Goal: Task Accomplishment & Management: Use online tool/utility

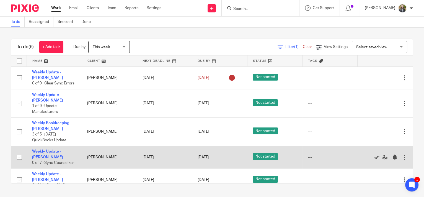
scroll to position [25, 0]
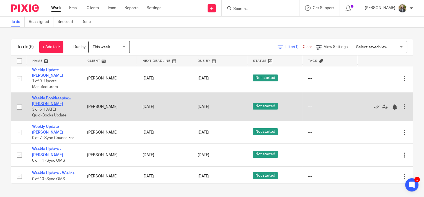
click at [47, 99] on link "Weekly Bookkeeping- [PERSON_NAME]" at bounding box center [51, 101] width 38 height 9
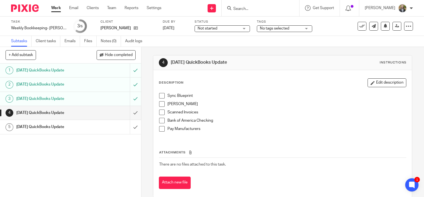
click at [160, 94] on span at bounding box center [162, 96] width 6 height 6
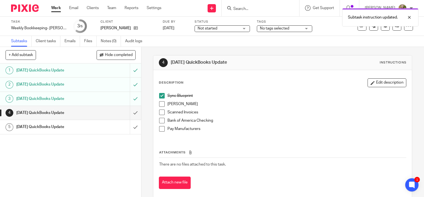
click at [160, 103] on span at bounding box center [162, 105] width 6 height 6
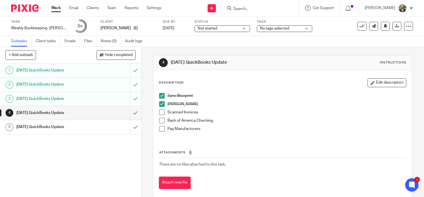
click at [160, 128] on span at bounding box center [162, 129] width 6 height 6
click at [388, 124] on div "Bank of America Checking" at bounding box center [286, 122] width 238 height 8
click at [160, 111] on span at bounding box center [162, 113] width 6 height 6
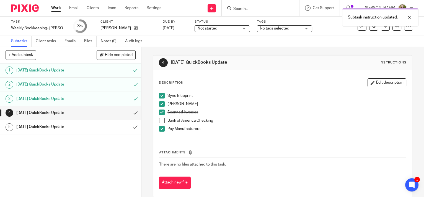
click at [160, 121] on span at bounding box center [162, 121] width 6 height 6
click at [132, 112] on input "submit" at bounding box center [70, 113] width 141 height 14
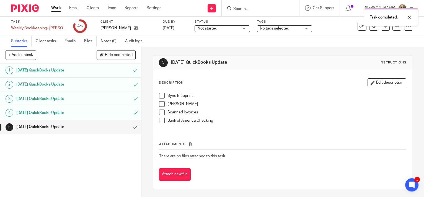
click at [56, 6] on link "Work" at bounding box center [56, 8] width 10 height 6
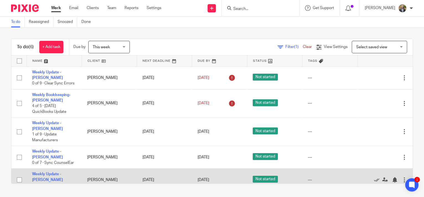
click at [401, 178] on div at bounding box center [404, 181] width 6 height 6
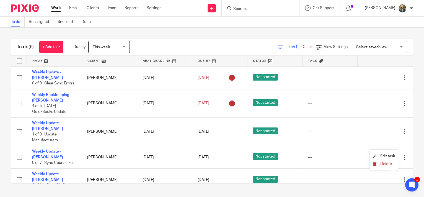
click at [383, 163] on span "Delete" at bounding box center [386, 164] width 12 height 4
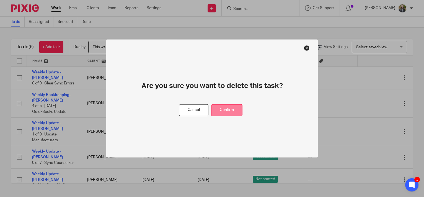
click at [232, 113] on button "Confirm" at bounding box center [226, 111] width 31 height 12
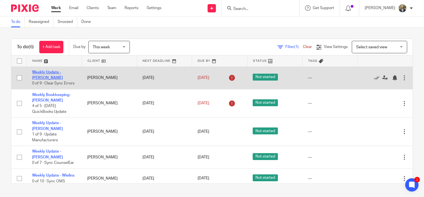
click at [52, 72] on link "Weekly Update - [PERSON_NAME]" at bounding box center [47, 75] width 31 height 9
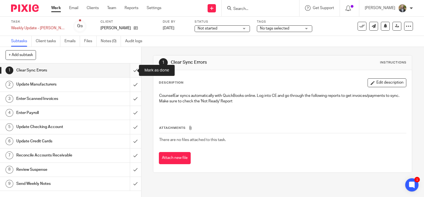
click at [132, 67] on input "submit" at bounding box center [70, 71] width 141 height 14
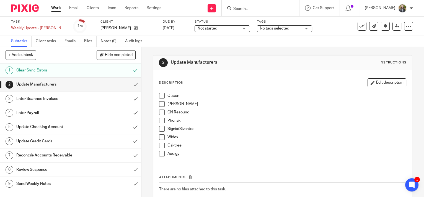
click at [162, 95] on span at bounding box center [162, 96] width 6 height 6
click at [160, 102] on span at bounding box center [162, 105] width 6 height 6
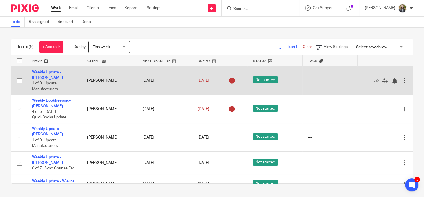
click at [56, 73] on link "Weekly Update - [PERSON_NAME]" at bounding box center [47, 75] width 31 height 9
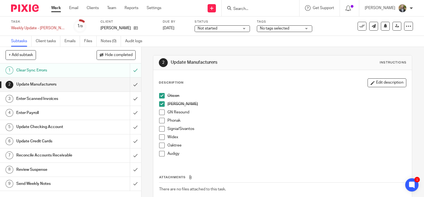
click at [159, 111] on span at bounding box center [162, 113] width 6 height 6
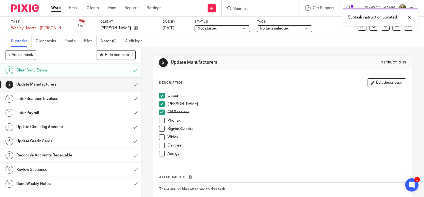
click at [159, 124] on li "Phonak" at bounding box center [282, 122] width 247 height 8
click at [159, 119] on span at bounding box center [162, 121] width 6 height 6
click at [159, 128] on span at bounding box center [162, 129] width 6 height 6
click at [160, 139] on span at bounding box center [162, 138] width 6 height 6
click at [160, 146] on span at bounding box center [162, 146] width 6 height 6
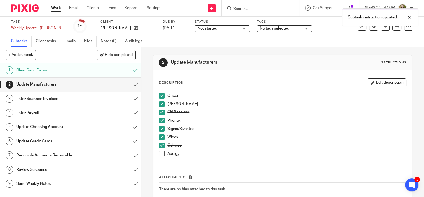
click at [162, 155] on span at bounding box center [162, 154] width 6 height 6
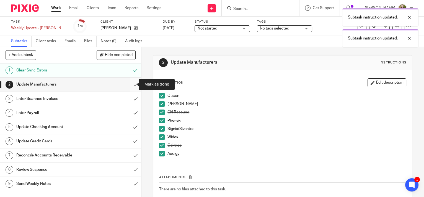
click at [130, 84] on input "submit" at bounding box center [70, 85] width 141 height 14
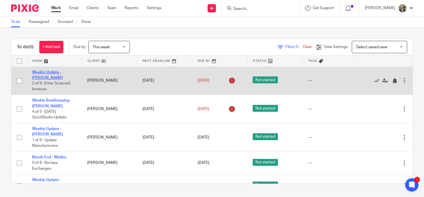
click at [53, 73] on link "Weekly Update - [PERSON_NAME]" at bounding box center [47, 75] width 31 height 9
